Goal: Task Accomplishment & Management: Manage account settings

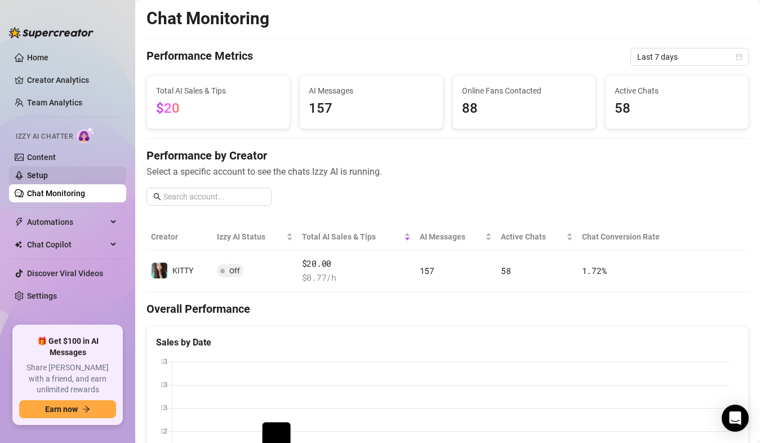
click at [48, 171] on link "Setup" at bounding box center [37, 175] width 21 height 9
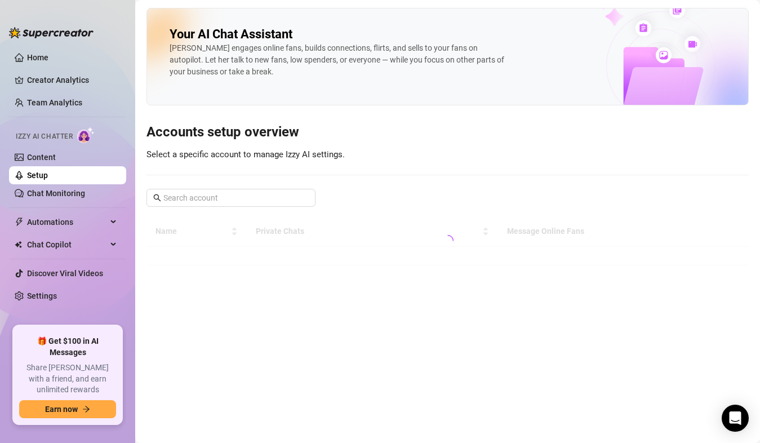
click at [467, 197] on div "Your AI Chat Assistant [PERSON_NAME] engages online fans, builds connections, f…" at bounding box center [448, 137] width 602 height 258
click at [675, 229] on div at bounding box center [448, 241] width 602 height 50
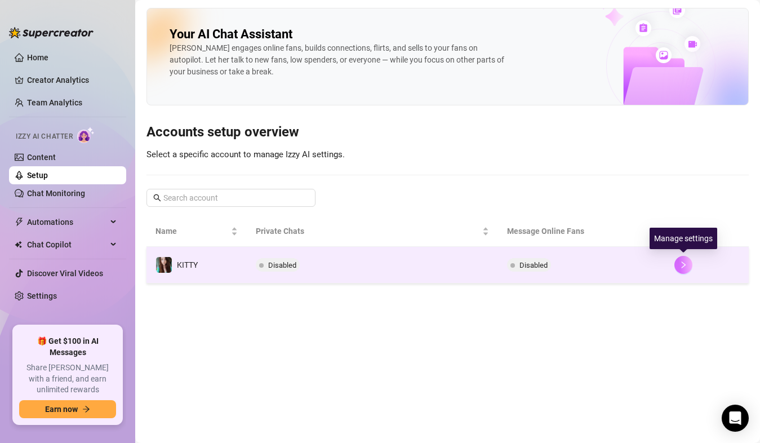
click at [684, 267] on icon "right" at bounding box center [684, 265] width 8 height 8
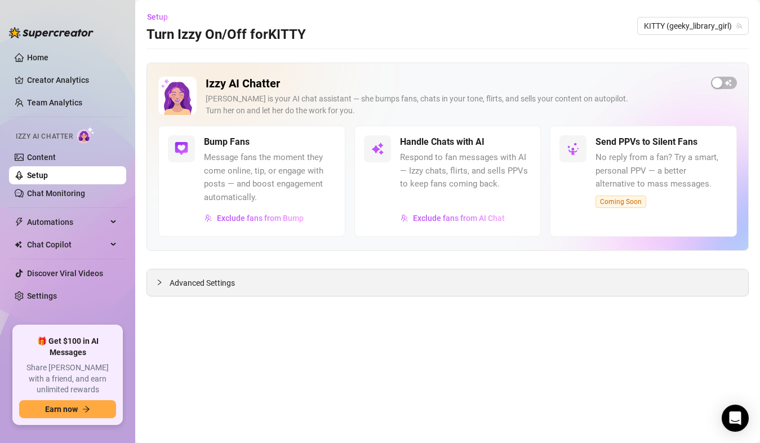
click at [214, 287] on span "Advanced Settings" at bounding box center [202, 283] width 65 height 12
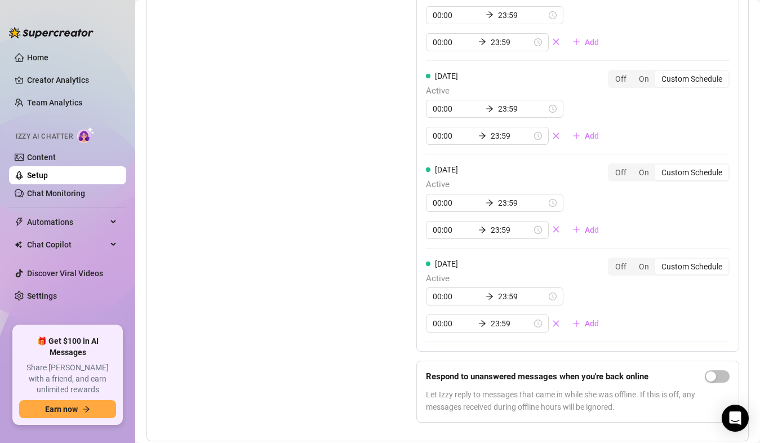
scroll to position [1417, 0]
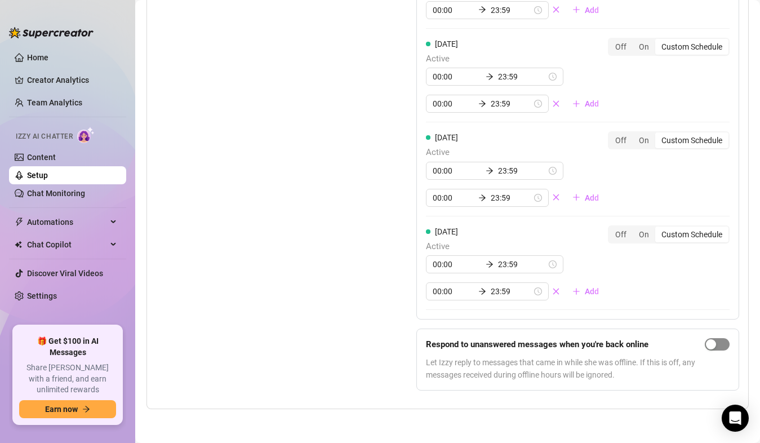
click at [709, 344] on span "button" at bounding box center [717, 344] width 25 height 12
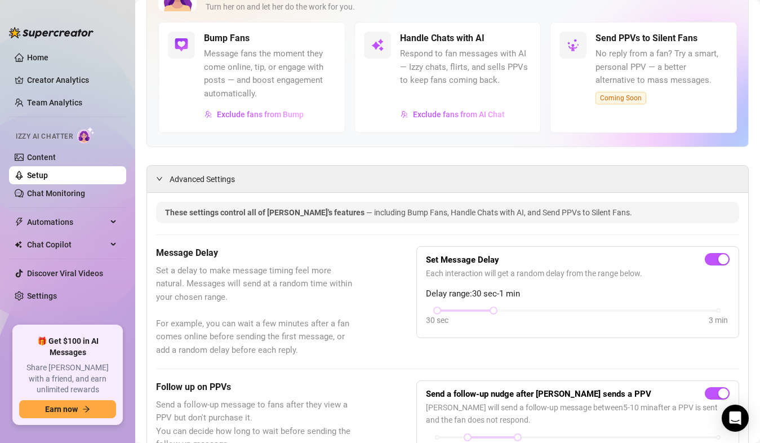
scroll to position [0, 0]
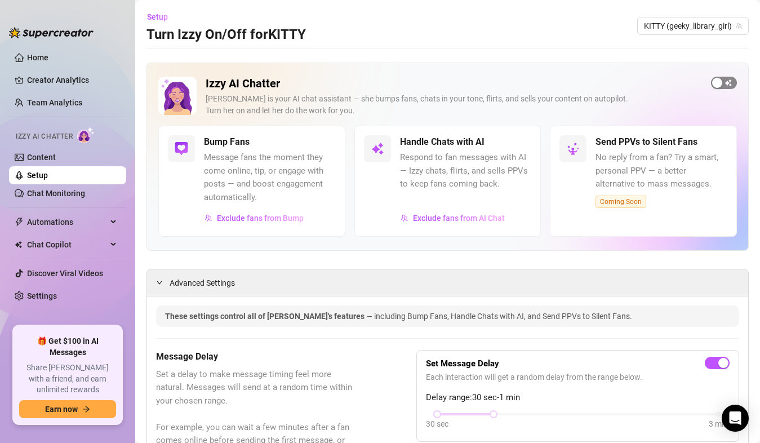
click at [713, 82] on span "button" at bounding box center [724, 83] width 26 height 12
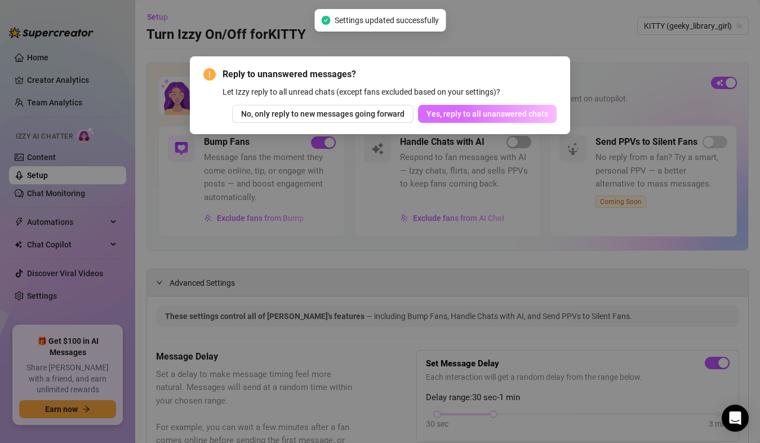
click at [485, 112] on span "Yes, reply to all unanswered chats" at bounding box center [488, 113] width 122 height 9
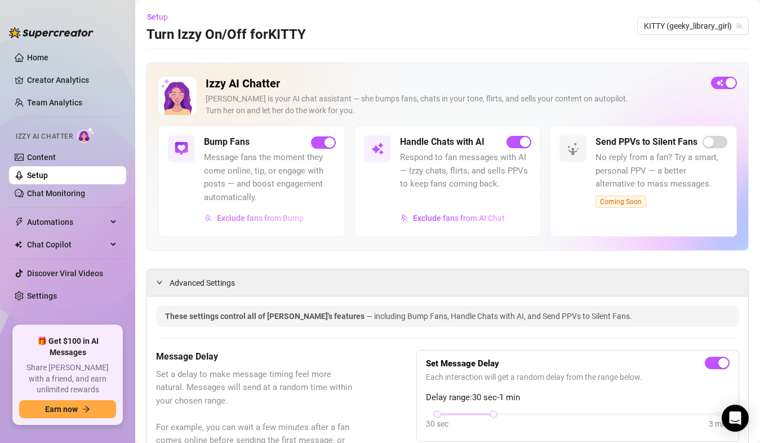
click at [249, 219] on span "Exclude fans from Bump" at bounding box center [260, 218] width 87 height 9
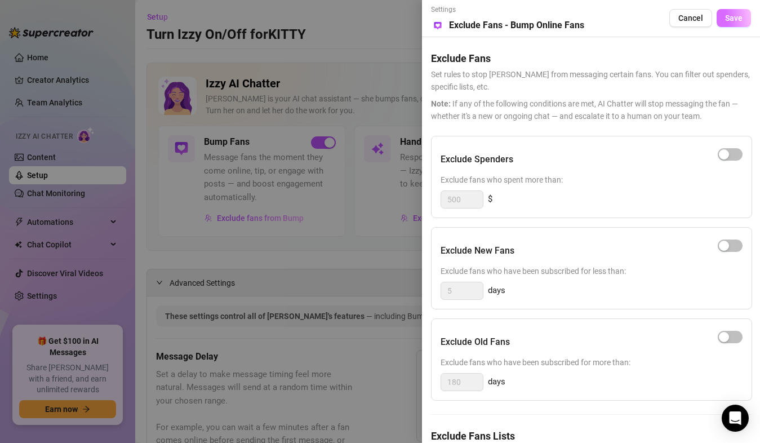
click at [725, 18] on span "Save" at bounding box center [733, 18] width 17 height 9
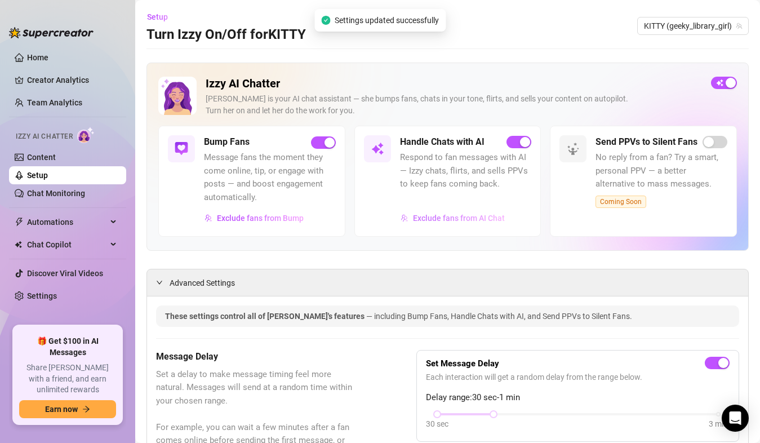
click at [446, 216] on span "Exclude fans from AI Chat" at bounding box center [459, 218] width 92 height 9
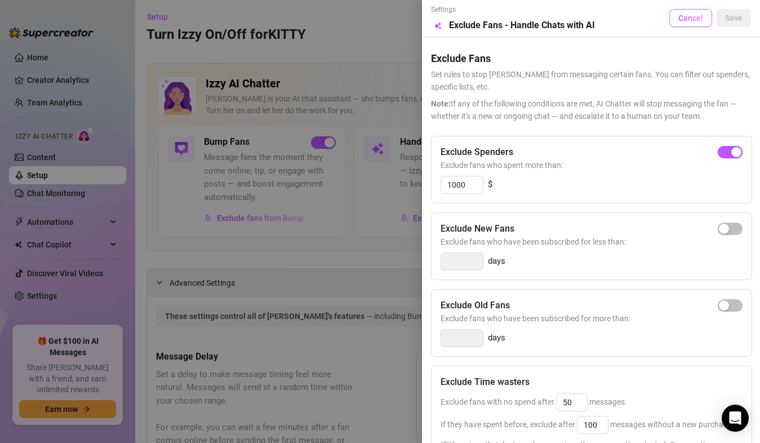
click at [679, 19] on span "Cancel" at bounding box center [690, 18] width 25 height 9
